Goal: Task Accomplishment & Management: Complete application form

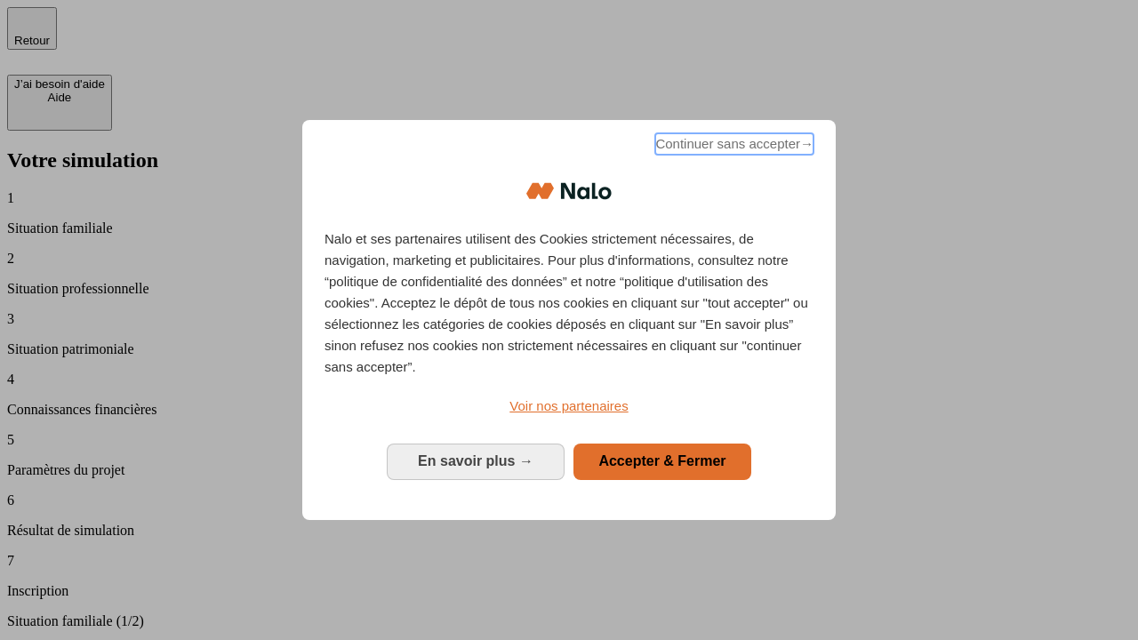
click at [732, 147] on span "Continuer sans accepter →" at bounding box center [734, 143] width 158 height 21
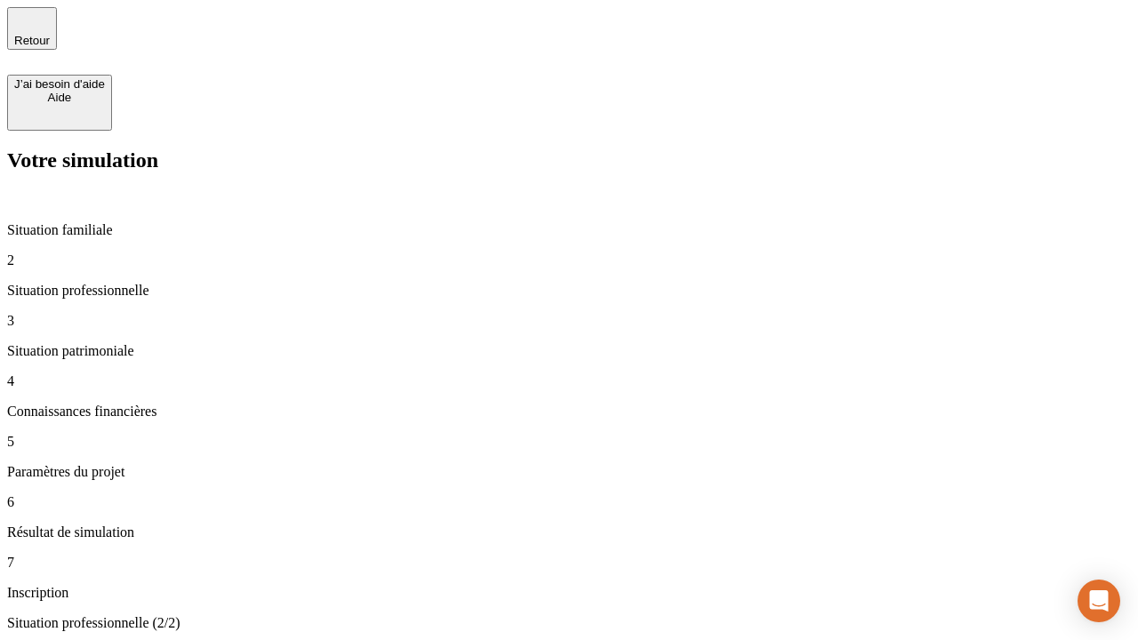
type input "30 000"
type input "1 000"
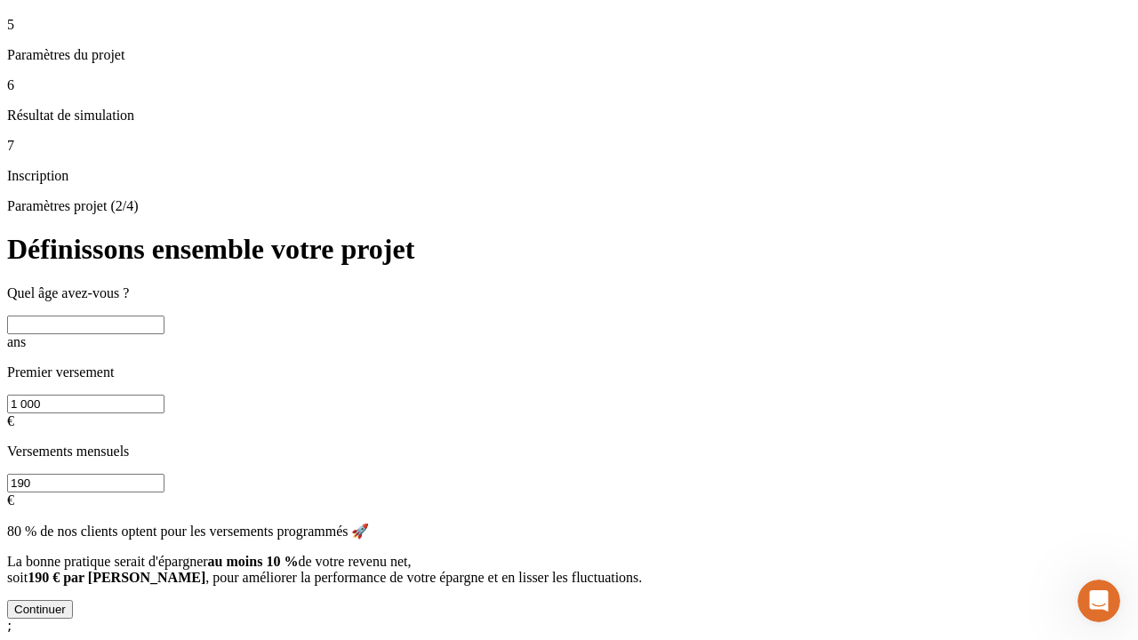
scroll to position [18, 0]
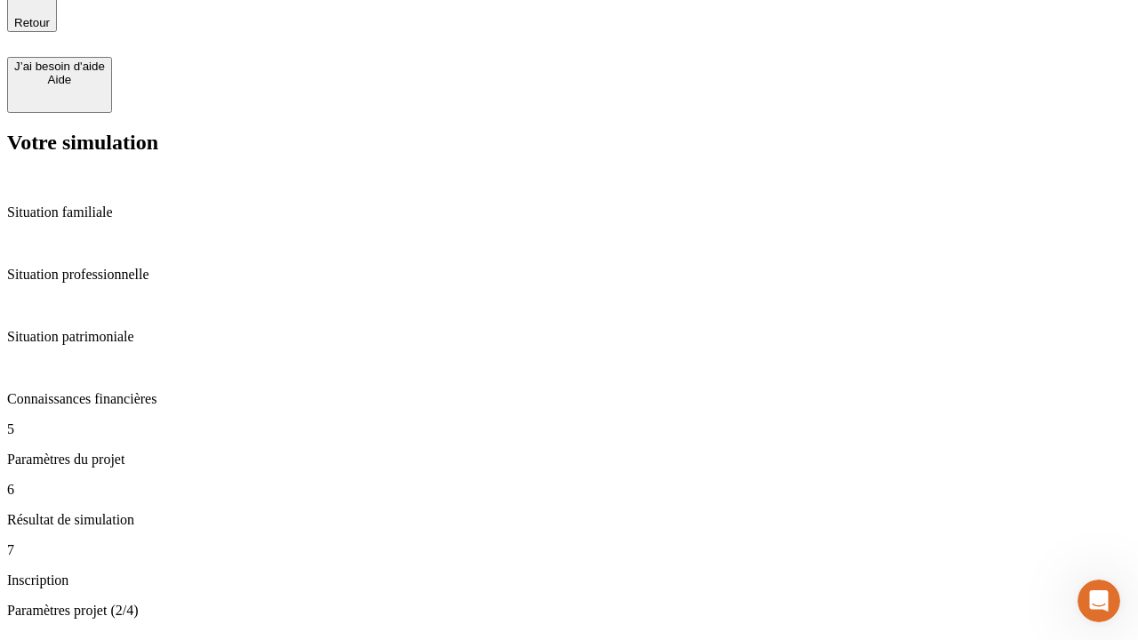
type input "65"
type input "5 000"
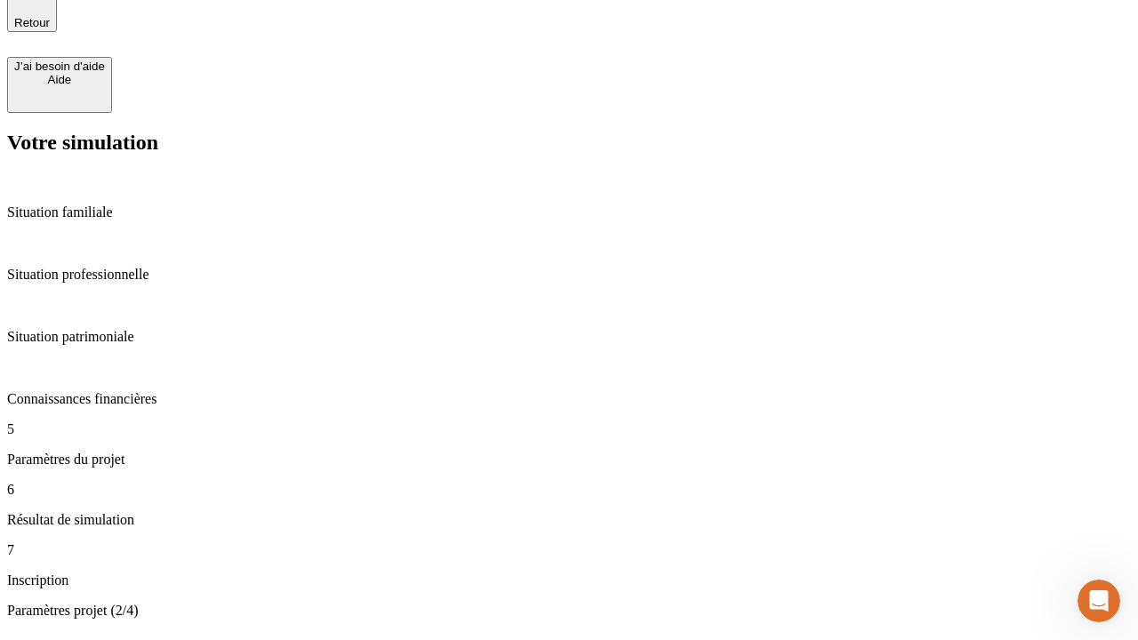
type input "640"
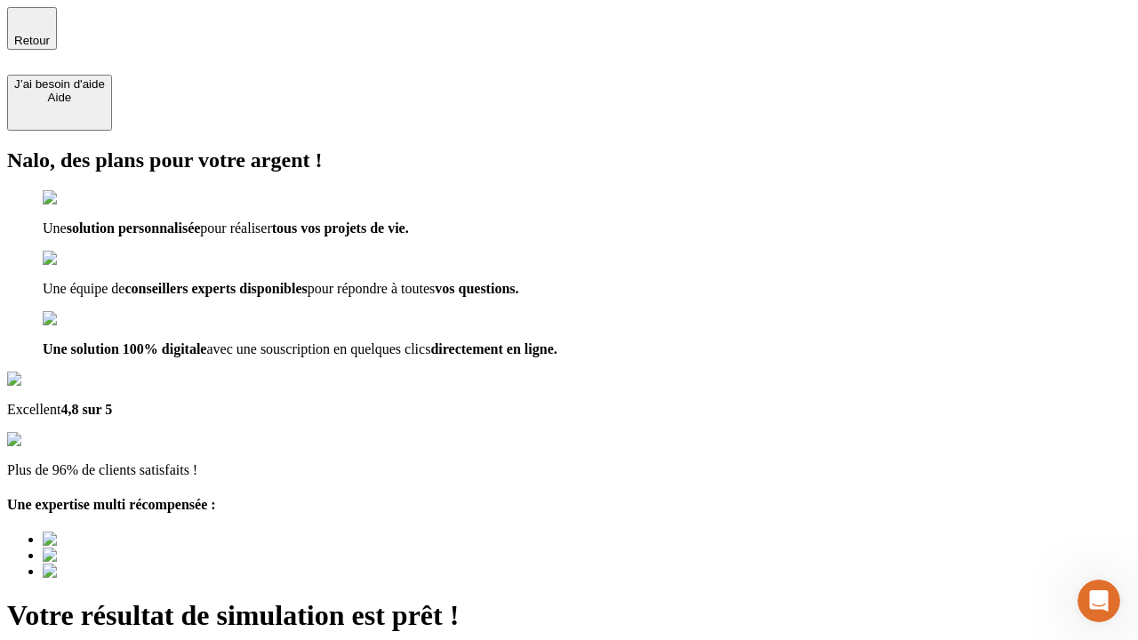
type input "[EMAIL_ADDRESS][DOMAIN_NAME]"
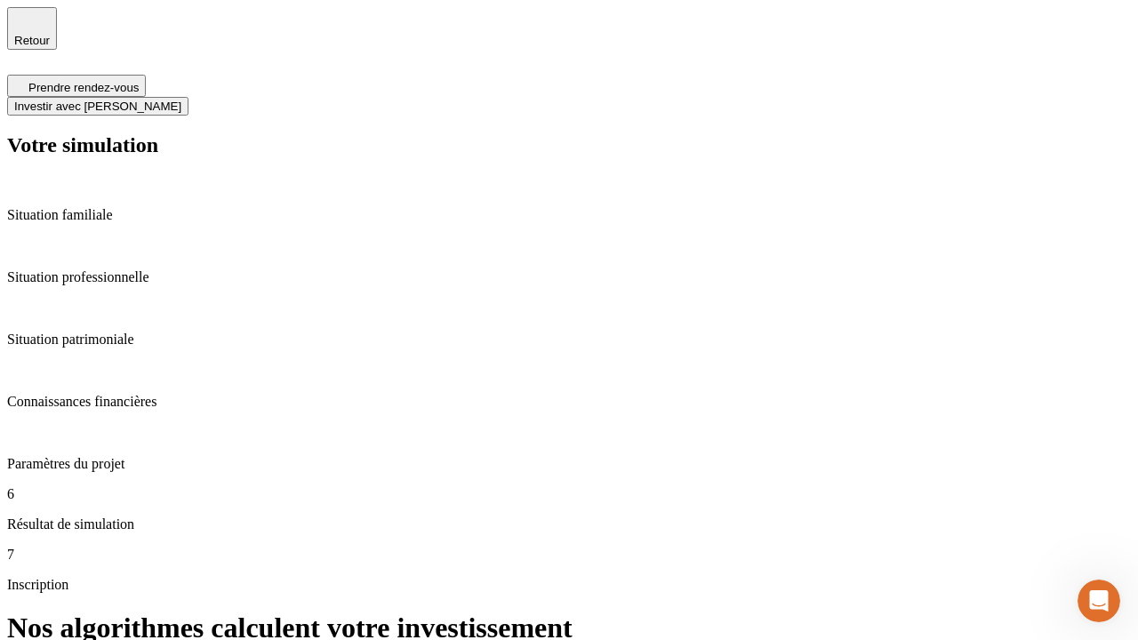
click at [181, 100] on span "Investir avec [PERSON_NAME]" at bounding box center [97, 106] width 167 height 13
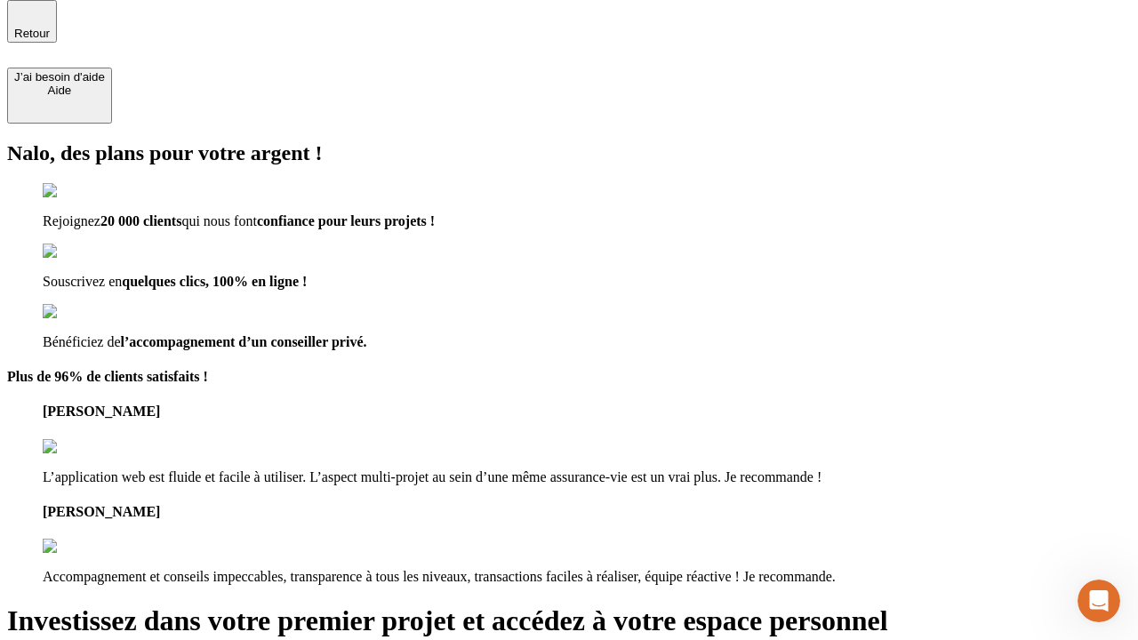
scroll to position [5, 0]
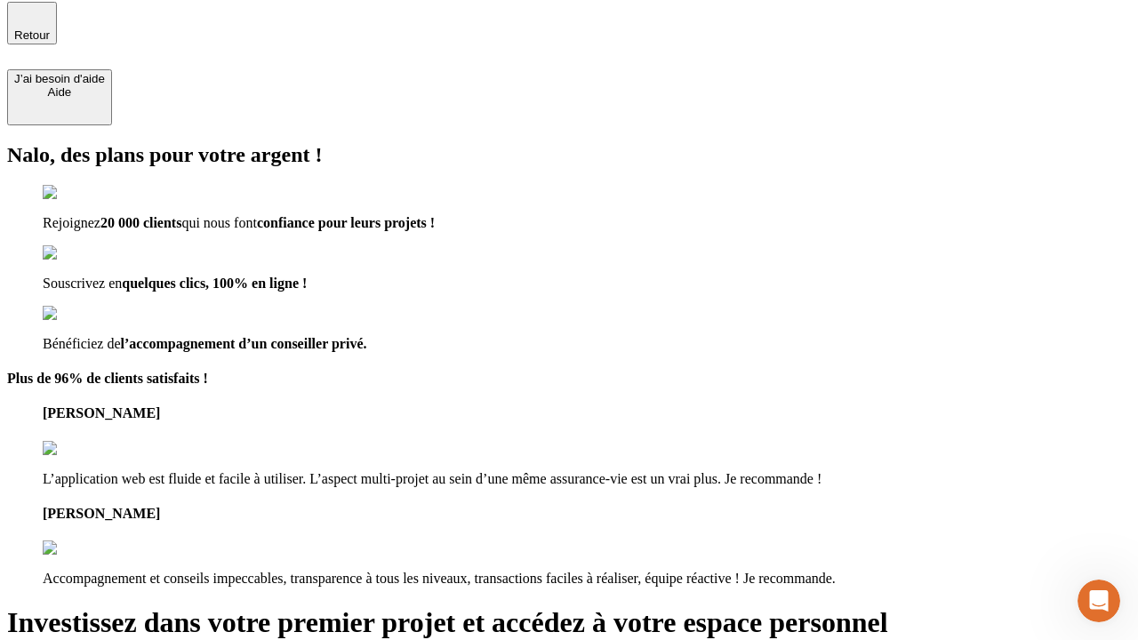
type input "[EMAIL_ADDRESS][DOMAIN_NAME]"
